Goal: Find specific page/section

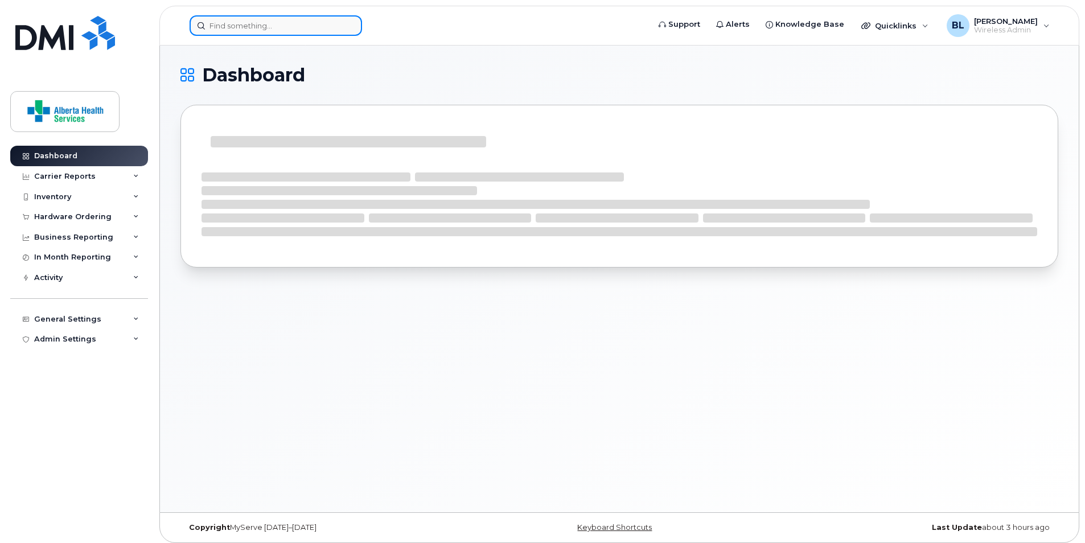
click at [266, 26] on input at bounding box center [276, 25] width 173 height 21
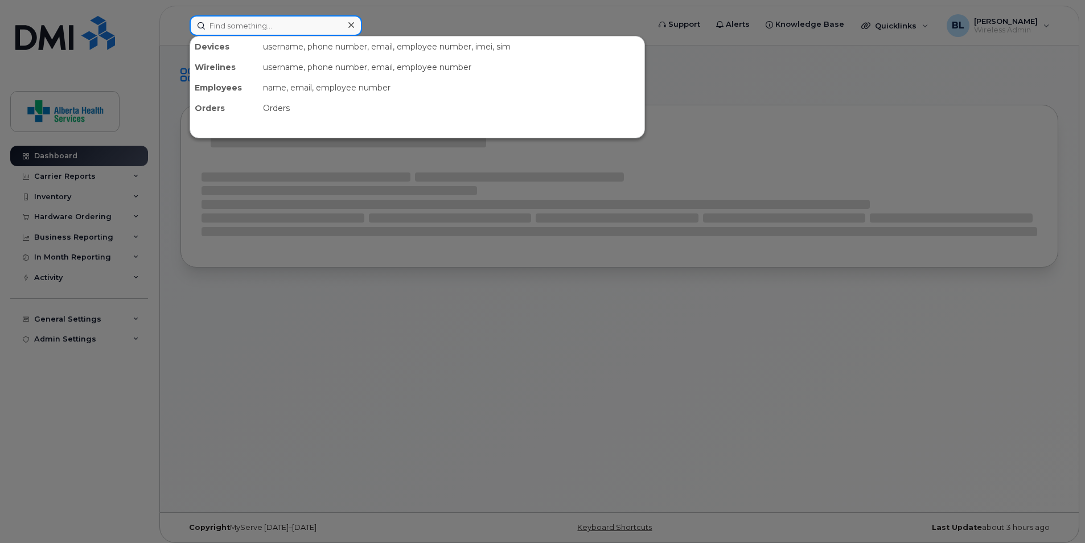
paste input "780-964-9076"
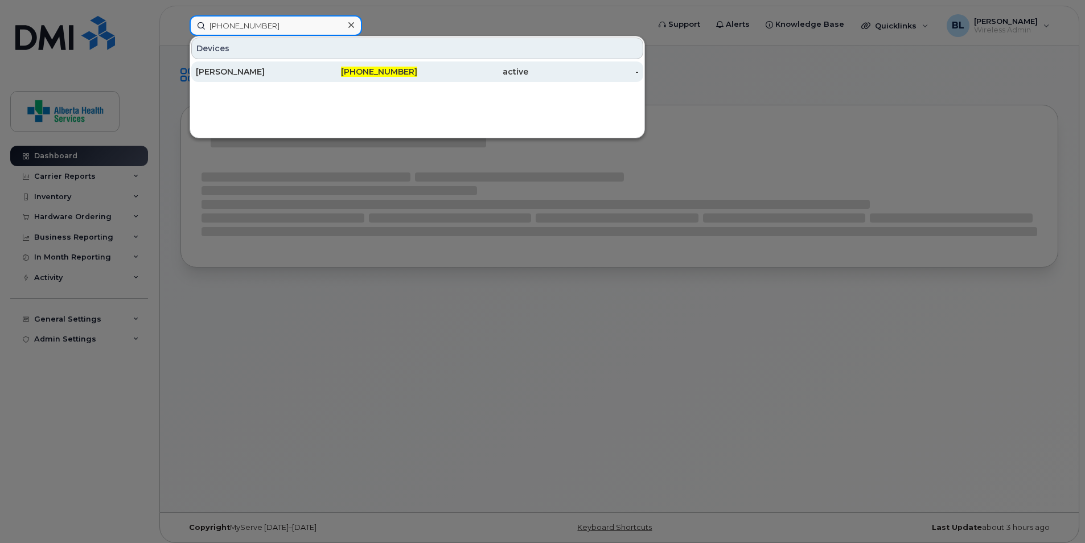
type input "780-964-9076"
click at [245, 74] on div "[PERSON_NAME]" at bounding box center [251, 71] width 111 height 11
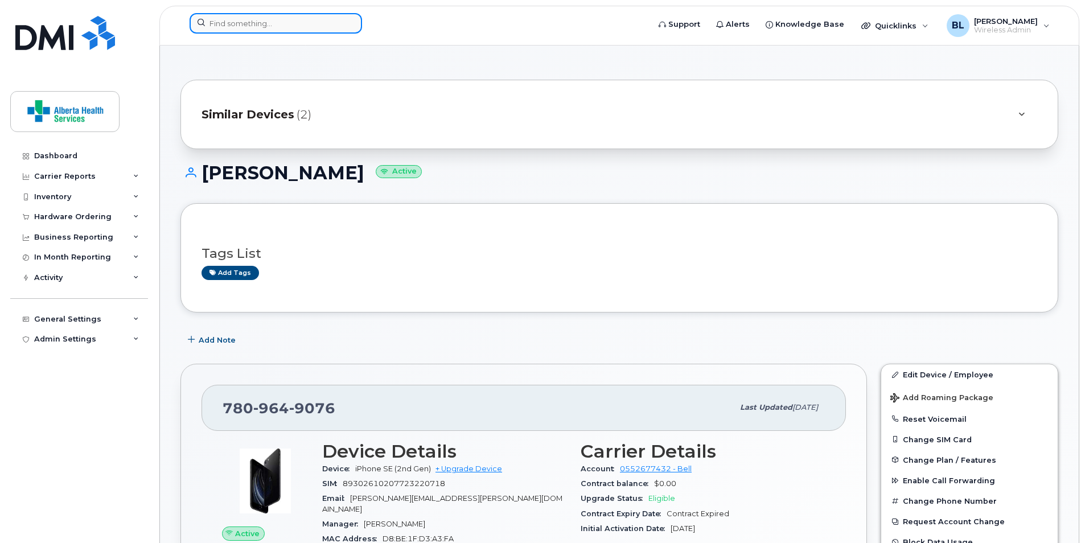
click at [257, 26] on input at bounding box center [276, 23] width 173 height 21
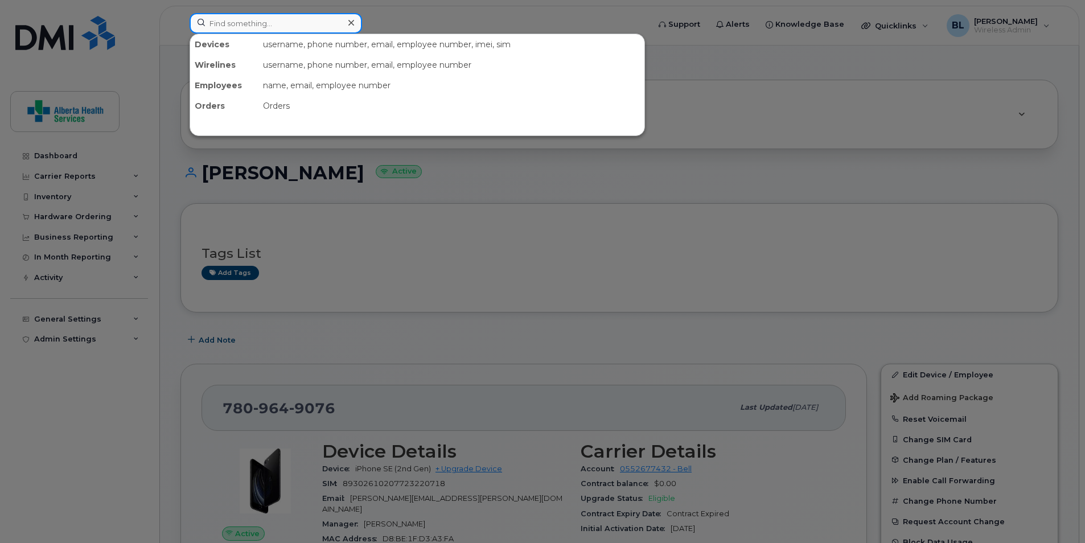
paste input "[PHONE_NUMBER]"
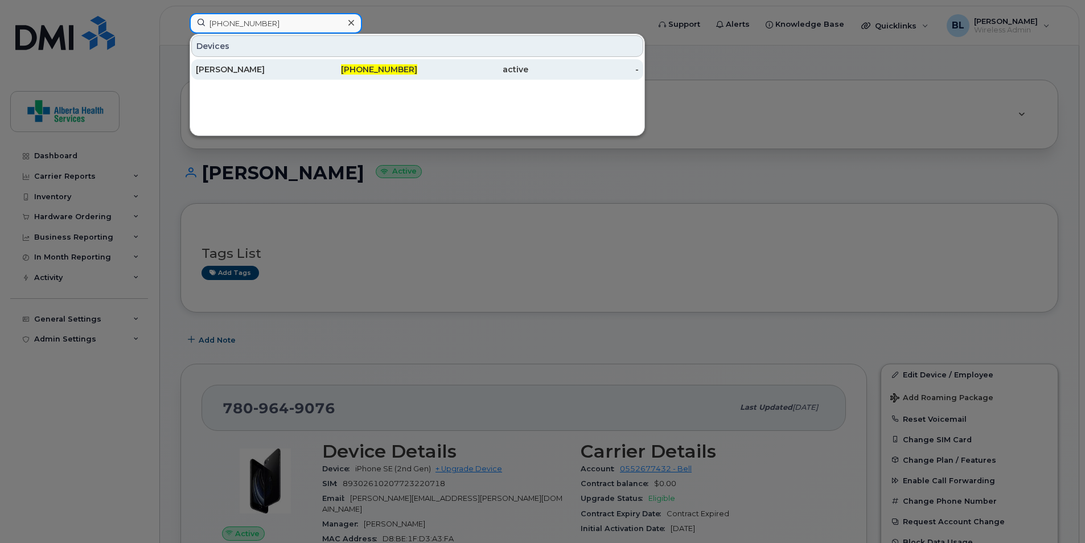
type input "[PHONE_NUMBER]"
click at [238, 74] on div "[PERSON_NAME]" at bounding box center [251, 69] width 111 height 11
